Goal: Task Accomplishment & Management: Manage account settings

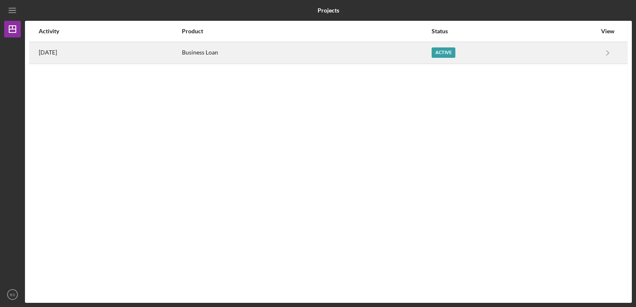
click at [455, 54] on div "Active" at bounding box center [443, 52] width 24 height 10
